Goal: Information Seeking & Learning: Learn about a topic

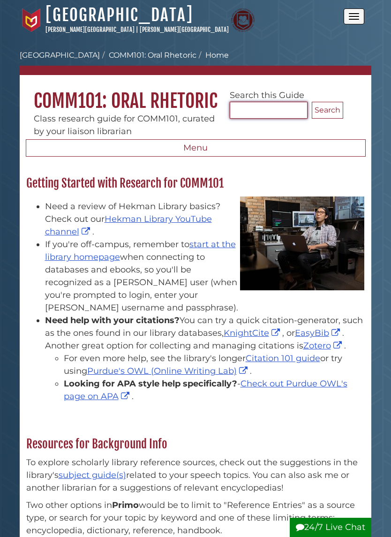
click at [276, 104] on input "Search..." at bounding box center [269, 110] width 78 height 17
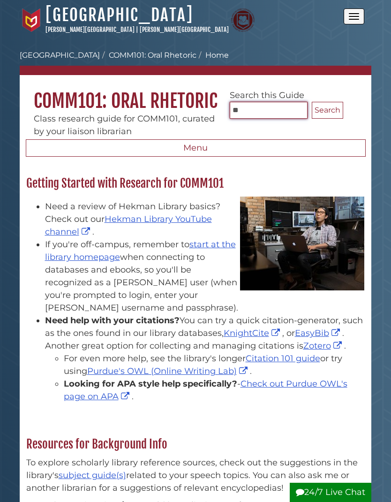
type input "**********"
click at [322, 114] on button "Search" at bounding box center [327, 110] width 31 height 17
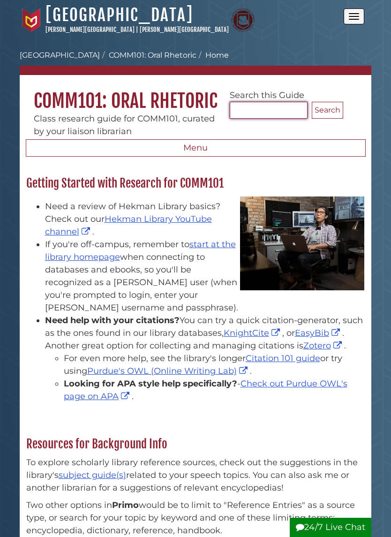
click at [280, 113] on input "Search..." at bounding box center [269, 110] width 78 height 17
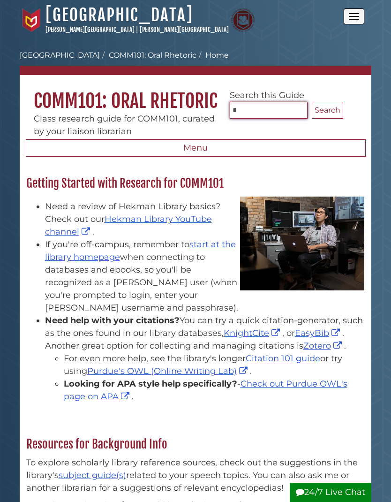
type input "**********"
click at [329, 111] on button "Search" at bounding box center [327, 110] width 31 height 17
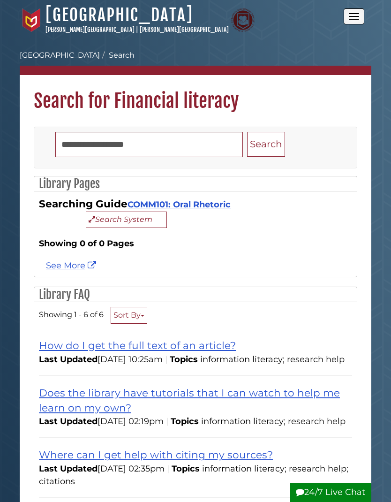
click at [186, 203] on link "COMM101: Oral Rhetoric" at bounding box center [179, 204] width 103 height 10
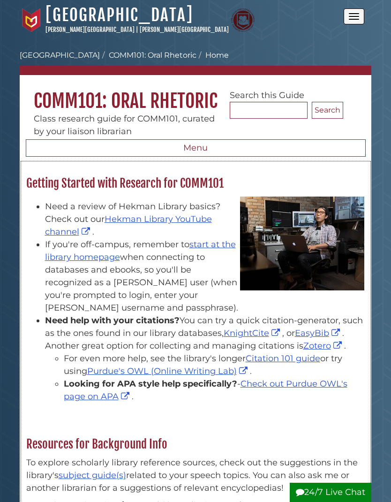
click at [222, 247] on link "start at the library homepage" at bounding box center [140, 250] width 191 height 23
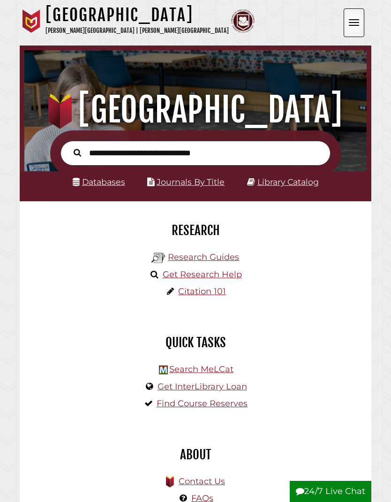
scroll to position [113, 338]
click at [235, 152] on input "text" at bounding box center [196, 153] width 270 height 25
click at [209, 149] on input "text" at bounding box center [196, 153] width 270 height 25
type input "**********"
click at [77, 152] on button "Search" at bounding box center [77, 152] width 17 height 12
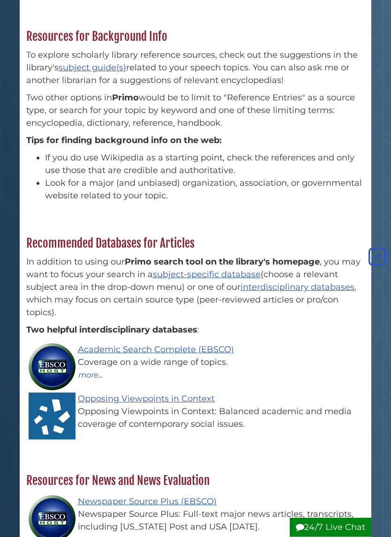
scroll to position [409, 0]
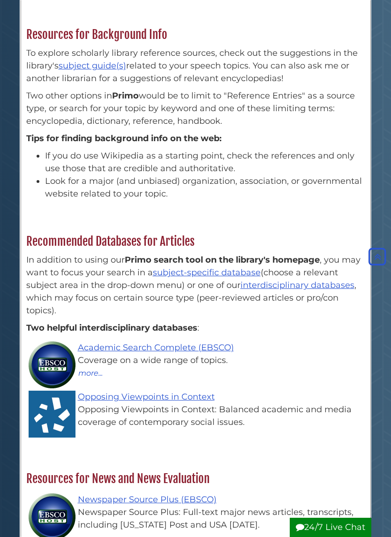
click at [215, 278] on link "subject-specific database" at bounding box center [207, 272] width 108 height 10
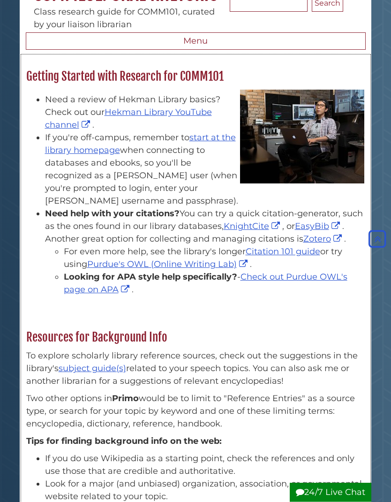
scroll to position [0, 0]
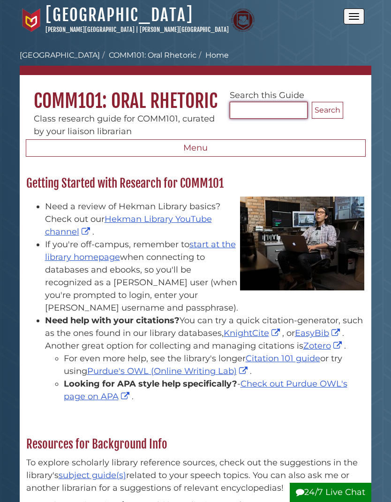
click at [268, 109] on input "Search..." at bounding box center [269, 110] width 78 height 17
type input "**********"
click at [333, 113] on button "Search" at bounding box center [327, 110] width 31 height 17
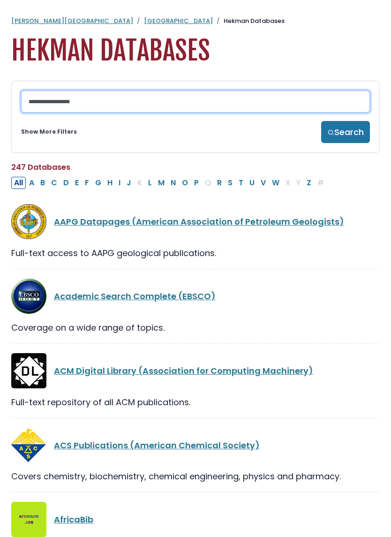
click at [234, 97] on input "Search database by title or keyword" at bounding box center [195, 102] width 349 height 22
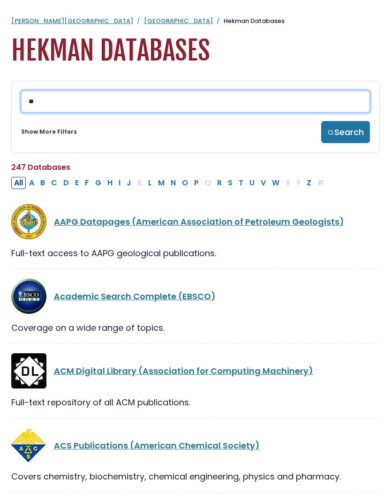
type input "*"
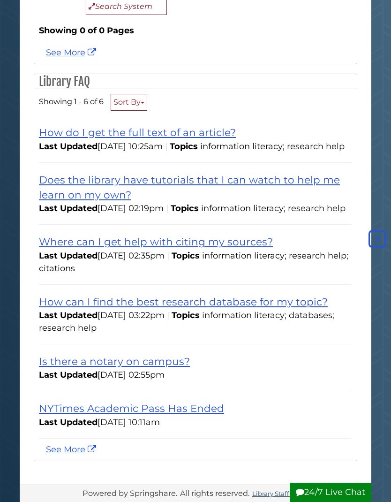
scroll to position [231, 0]
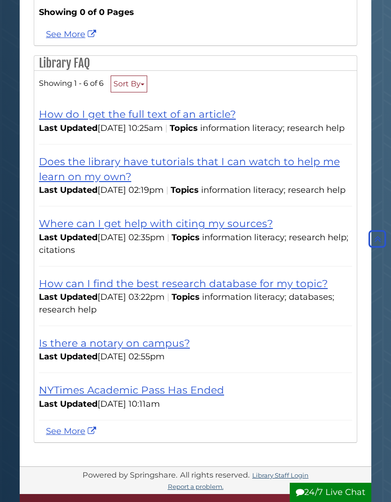
click at [191, 120] on link "How do I get the full text of an article?" at bounding box center [137, 114] width 197 height 12
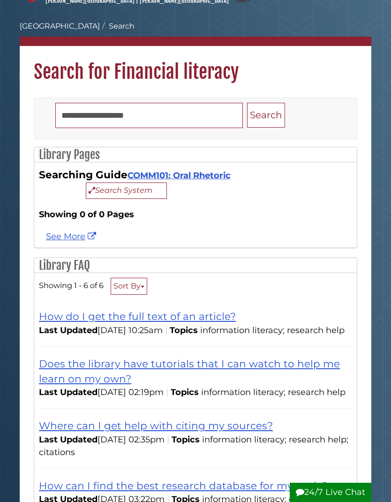
scroll to position [0, 0]
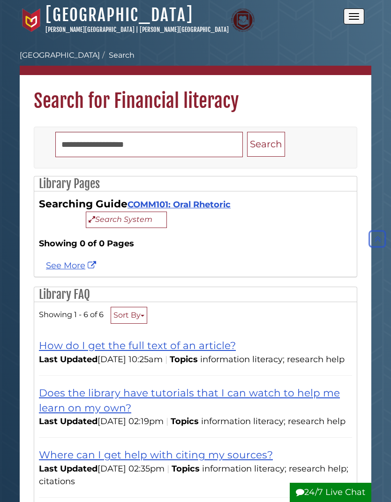
click at [352, 22] on button "Open the menu" at bounding box center [354, 16] width 21 height 16
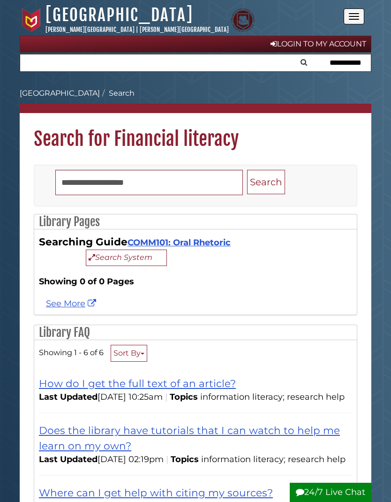
click at [333, 45] on link "Login to My Account" at bounding box center [196, 44] width 352 height 17
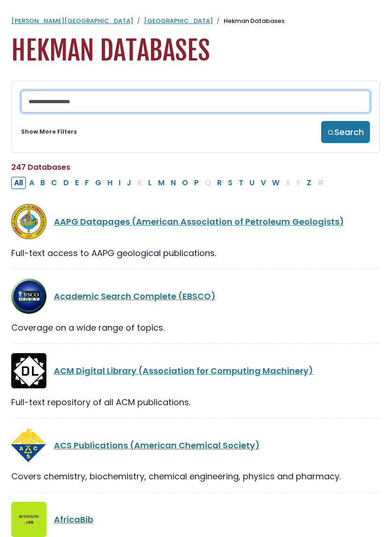
click at [167, 99] on input "Search database by title or keyword" at bounding box center [195, 102] width 349 height 22
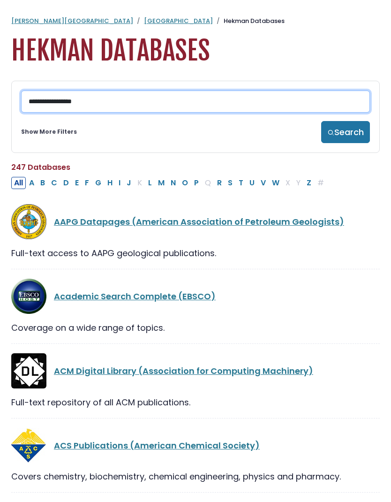
type input "**********"
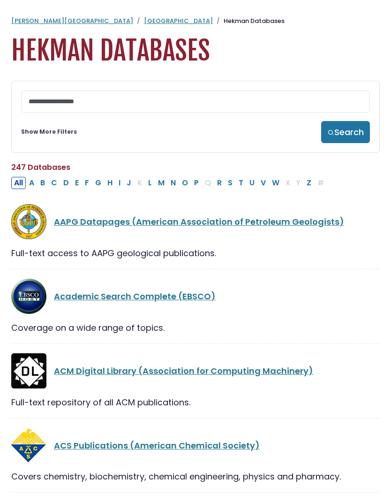
click at [354, 132] on button "Search" at bounding box center [345, 132] width 49 height 22
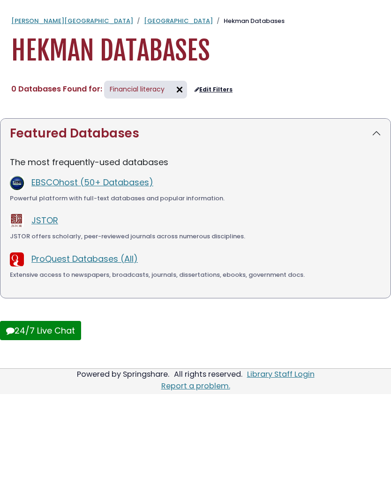
click at [83, 183] on link "EBSCOhost (50+ Databases)" at bounding box center [92, 182] width 122 height 12
click at [85, 182] on link "EBSCOhost (50+ Databases)" at bounding box center [92, 182] width 122 height 12
click at [83, 181] on link "EBSCOhost (50+ Databases)" at bounding box center [92, 182] width 122 height 12
click at [85, 182] on link "EBSCOhost (50+ Databases)" at bounding box center [92, 182] width 122 height 12
click at [89, 183] on link "EBSCOhost (50+ Databases)" at bounding box center [92, 182] width 122 height 12
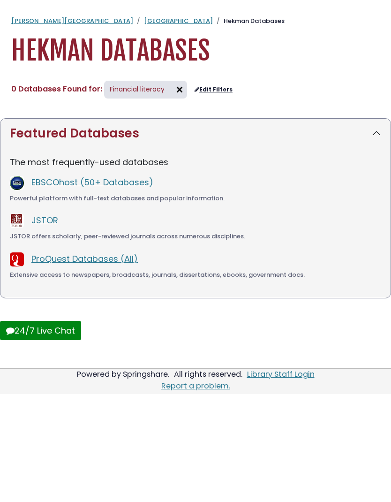
click at [46, 222] on link "JSTOR" at bounding box center [44, 220] width 27 height 12
click at [68, 263] on link "ProQuest Databases (All)" at bounding box center [84, 259] width 106 height 12
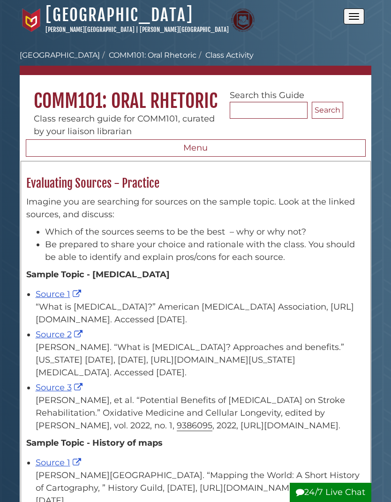
click at [60, 297] on link "Source 1" at bounding box center [60, 294] width 48 height 10
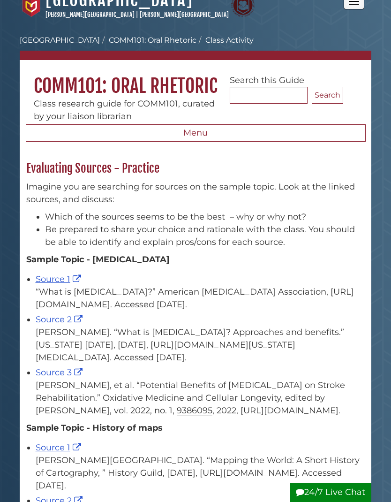
scroll to position [15, 0]
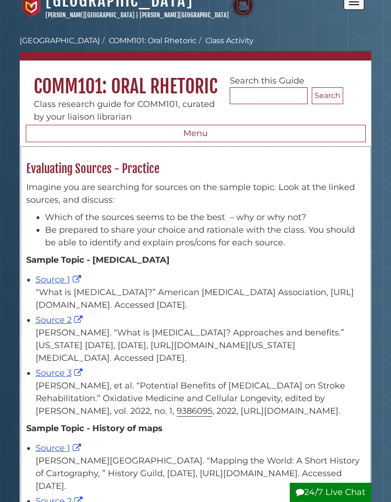
click at [62, 325] on link "Source 2" at bounding box center [60, 320] width 49 height 10
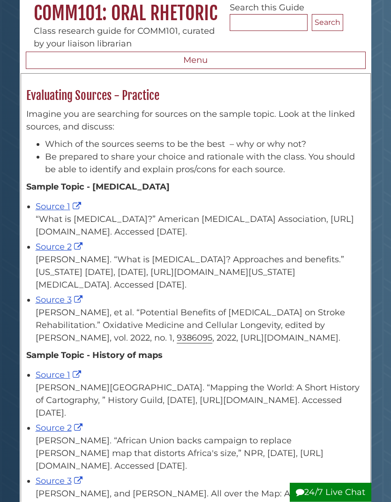
scroll to position [88, 0]
click at [66, 305] on link "Source 3" at bounding box center [60, 300] width 49 height 10
